Goal: Information Seeking & Learning: Learn about a topic

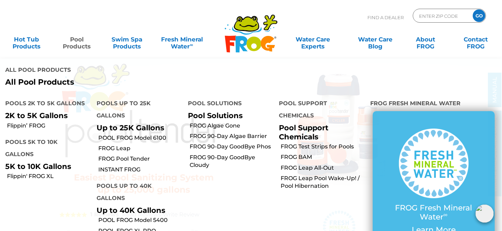
click at [76, 44] on link "Pool Products" at bounding box center [76, 39] width 39 height 14
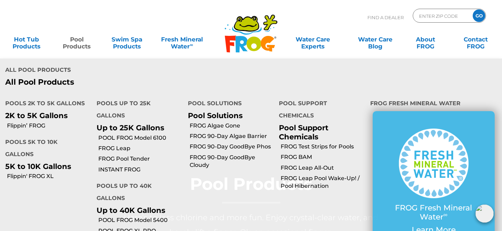
click at [112, 103] on h4 "Pools up to 25K Gallons" at bounding box center [137, 110] width 81 height 26
click at [111, 118] on h4 "Pools up to 25K Gallons" at bounding box center [137, 110] width 81 height 26
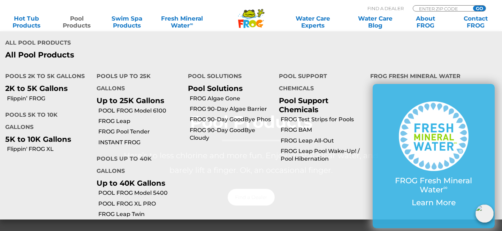
scroll to position [62, 0]
click at [28, 145] on link "Flippin' FROG XL" at bounding box center [49, 149] width 84 height 8
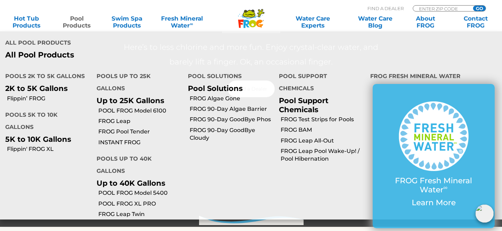
scroll to position [240, 0]
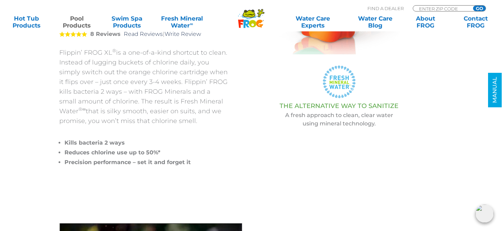
scroll to position [170, 0]
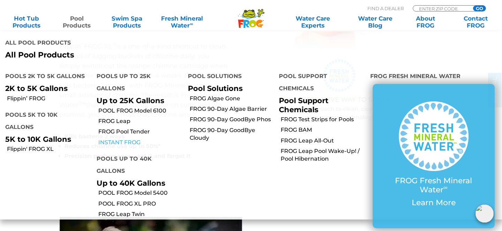
click at [121, 142] on link "INSTANT FROG" at bounding box center [140, 143] width 84 height 8
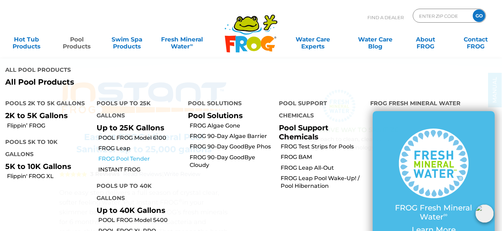
click at [124, 160] on link "FROG Pool Tender" at bounding box center [140, 159] width 84 height 8
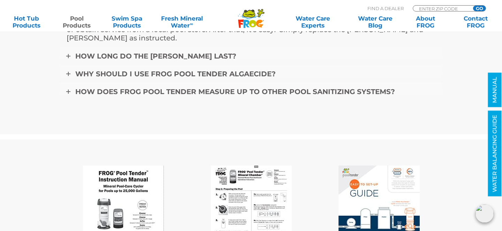
scroll to position [2303, 0]
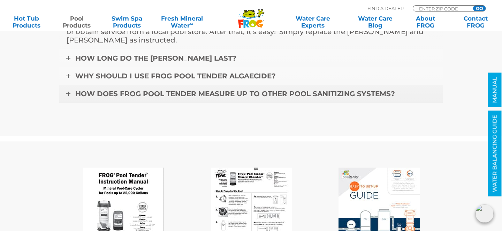
click at [220, 95] on span "How does FROG Pool Tender measure up to other pool sanitizing systems?" at bounding box center [235, 94] width 320 height 8
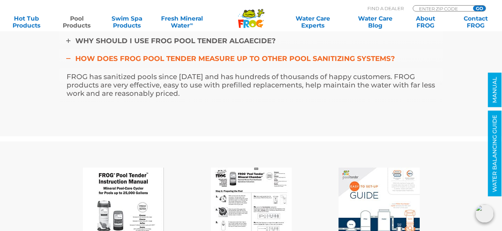
click at [220, 59] on span "How does FROG Pool Tender measure up to other pool sanitizing systems?" at bounding box center [235, 58] width 320 height 8
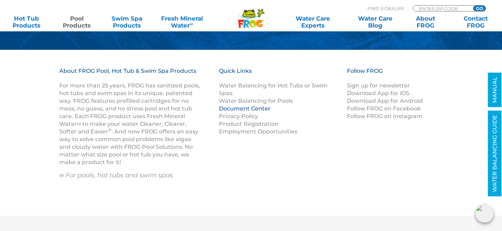
scroll to position [2644, 0]
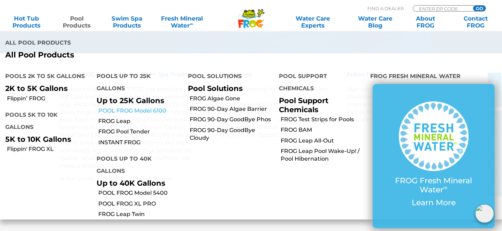
click at [136, 111] on link "POOL FROG Model 6100" at bounding box center [140, 111] width 84 height 8
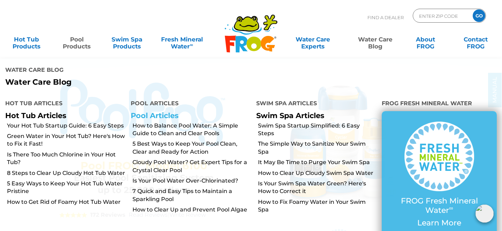
click at [169, 116] on link "Pool Articles" at bounding box center [155, 115] width 48 height 9
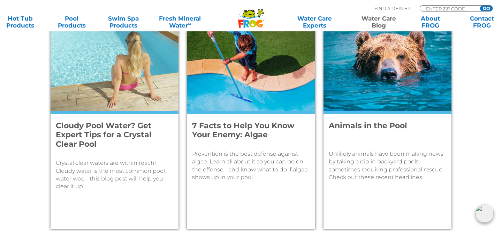
scroll to position [860, 0]
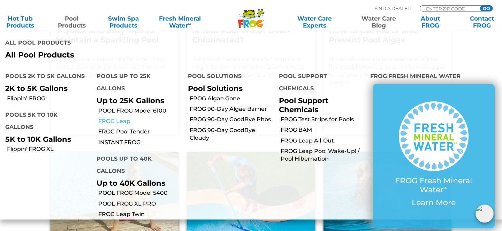
click at [121, 120] on link "FROG Leap" at bounding box center [140, 122] width 84 height 8
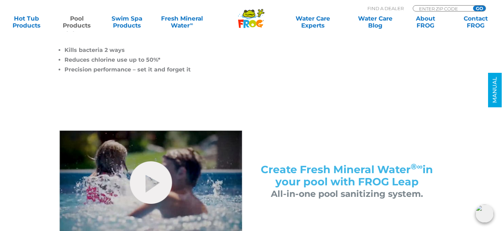
scroll to position [389, 0]
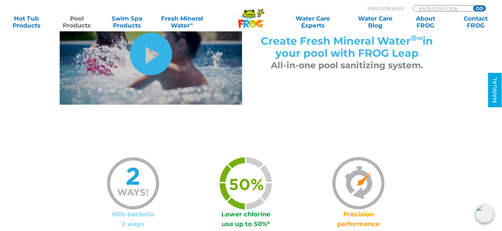
click at [147, 58] on link "hide-me" at bounding box center [151, 54] width 42 height 43
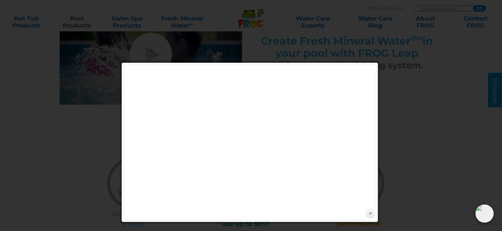
click at [371, 214] on link "Close" at bounding box center [370, 214] width 10 height 10
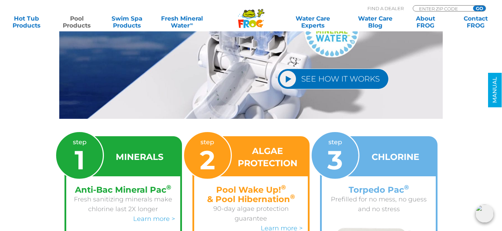
scroll to position [1031, 0]
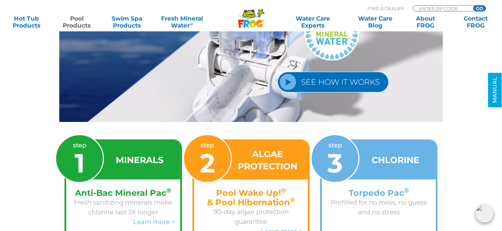
click at [340, 72] on link "SEE HOW IT WORKS" at bounding box center [333, 82] width 111 height 21
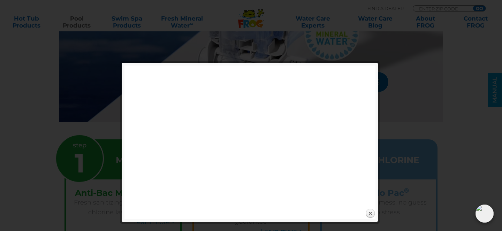
scroll to position [1030, 0]
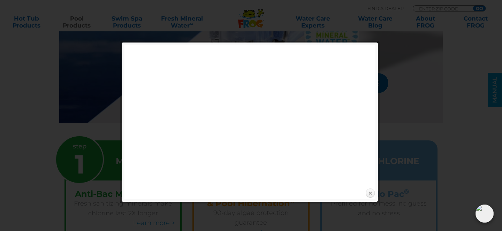
click at [371, 191] on link "Close" at bounding box center [370, 193] width 10 height 10
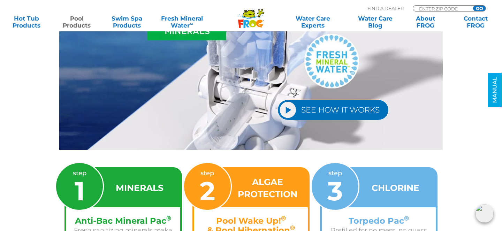
scroll to position [995, 0]
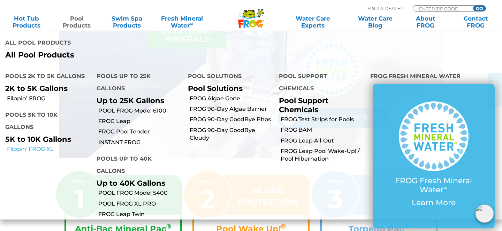
click at [48, 145] on link "Flippin' FROG XL" at bounding box center [49, 149] width 84 height 8
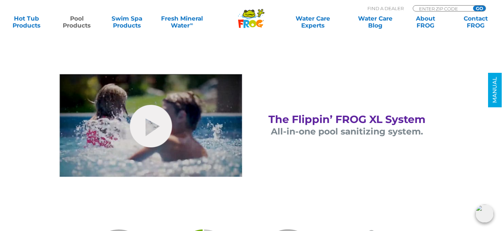
scroll to position [360, 0]
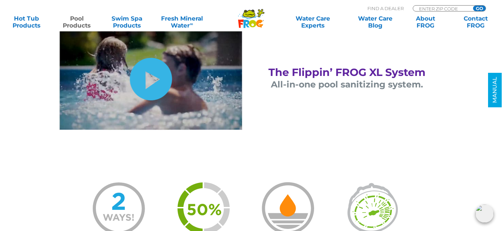
click at [153, 88] on link "hide-me" at bounding box center [151, 79] width 42 height 43
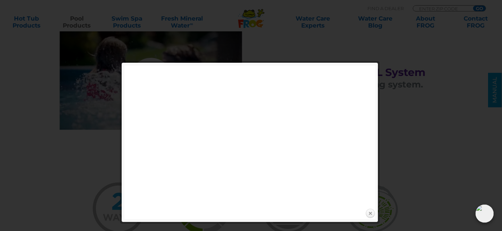
click at [372, 212] on link "Close" at bounding box center [370, 214] width 10 height 10
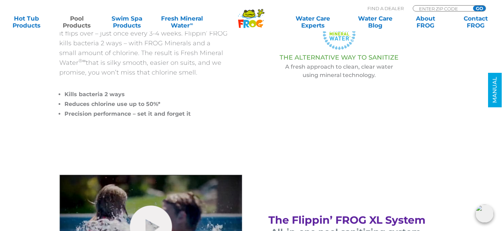
scroll to position [210, 0]
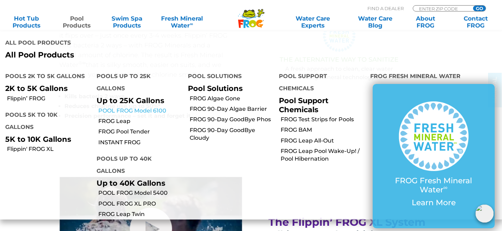
click at [129, 109] on link "POOL FROG Model 6100" at bounding box center [140, 111] width 84 height 8
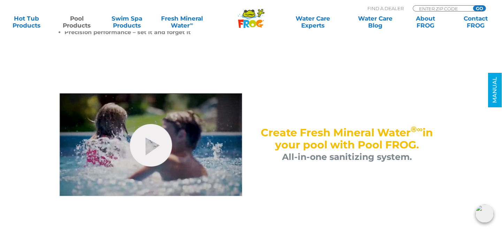
scroll to position [330, 0]
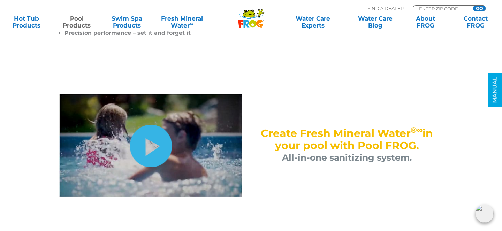
click at [151, 141] on link "hide-me" at bounding box center [151, 146] width 42 height 43
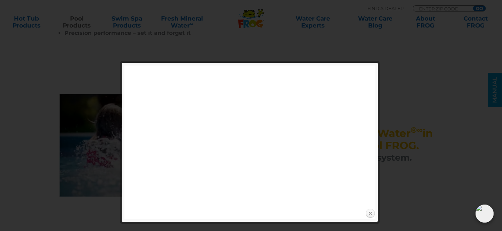
click at [372, 218] on link "Close" at bounding box center [370, 214] width 10 height 10
